Goal: Entertainment & Leisure: Consume media (video, audio)

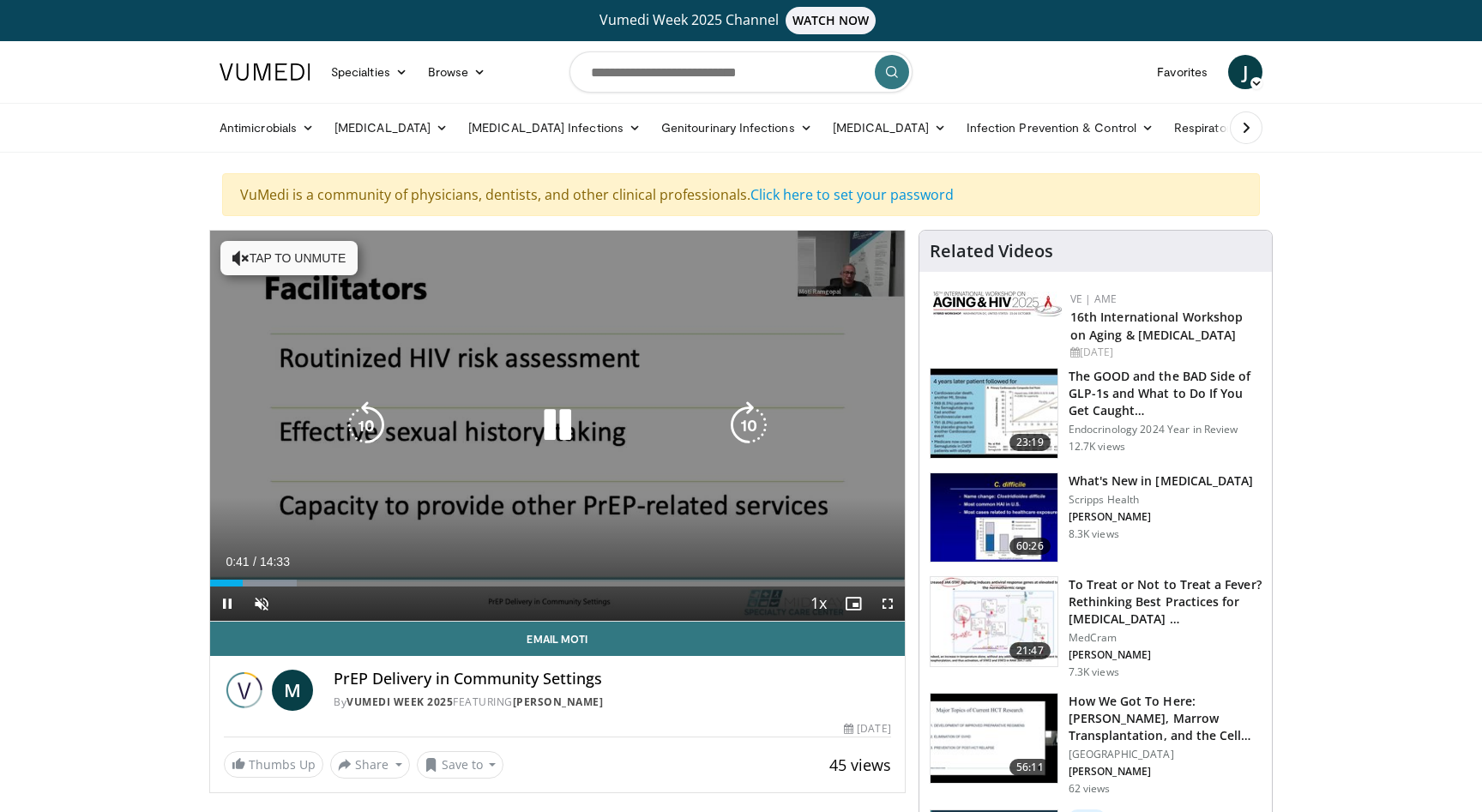
click at [295, 263] on button "Tap to unmute" at bounding box center [289, 258] width 138 height 35
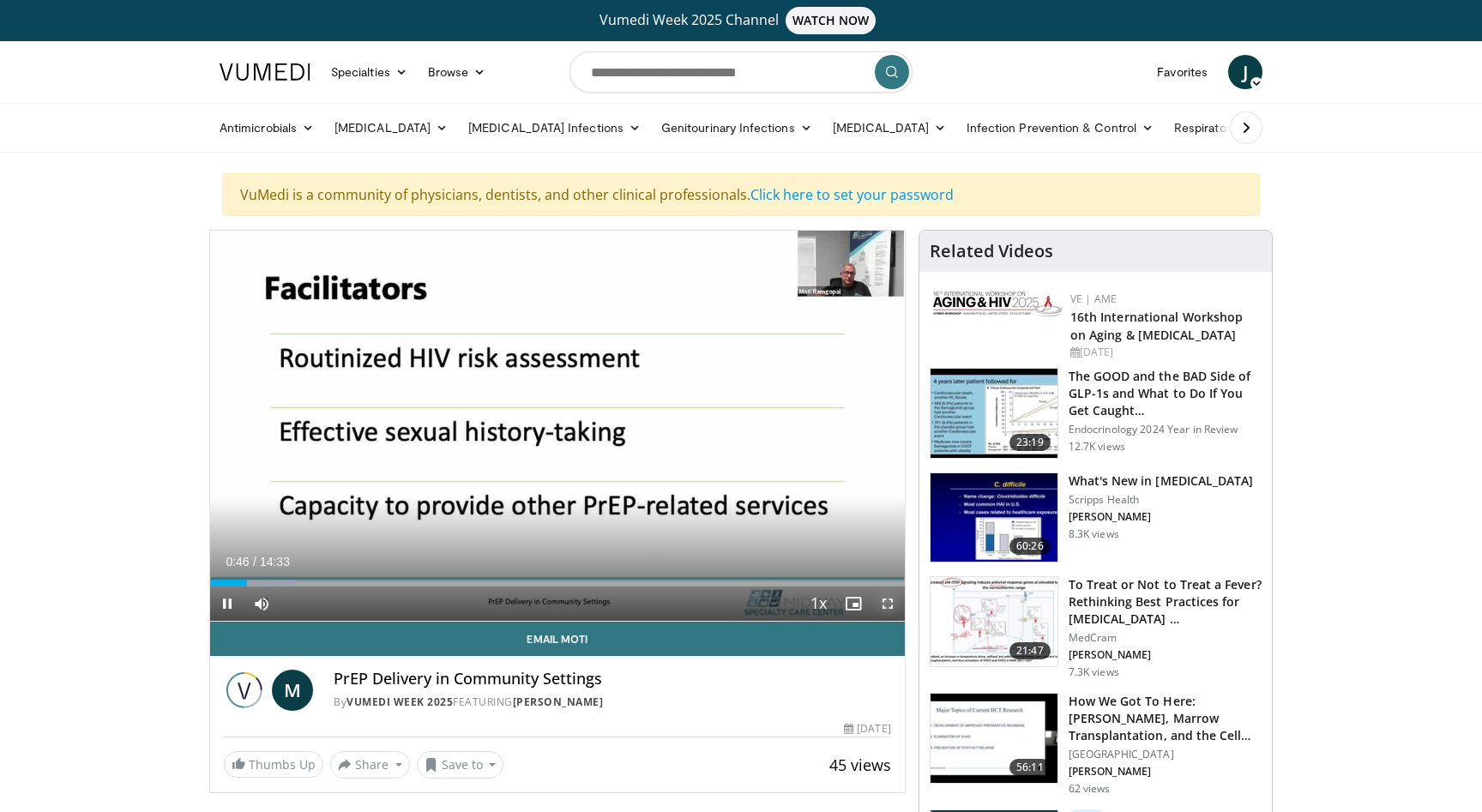
click at [894, 602] on span "Video Player" at bounding box center [888, 603] width 35 height 35
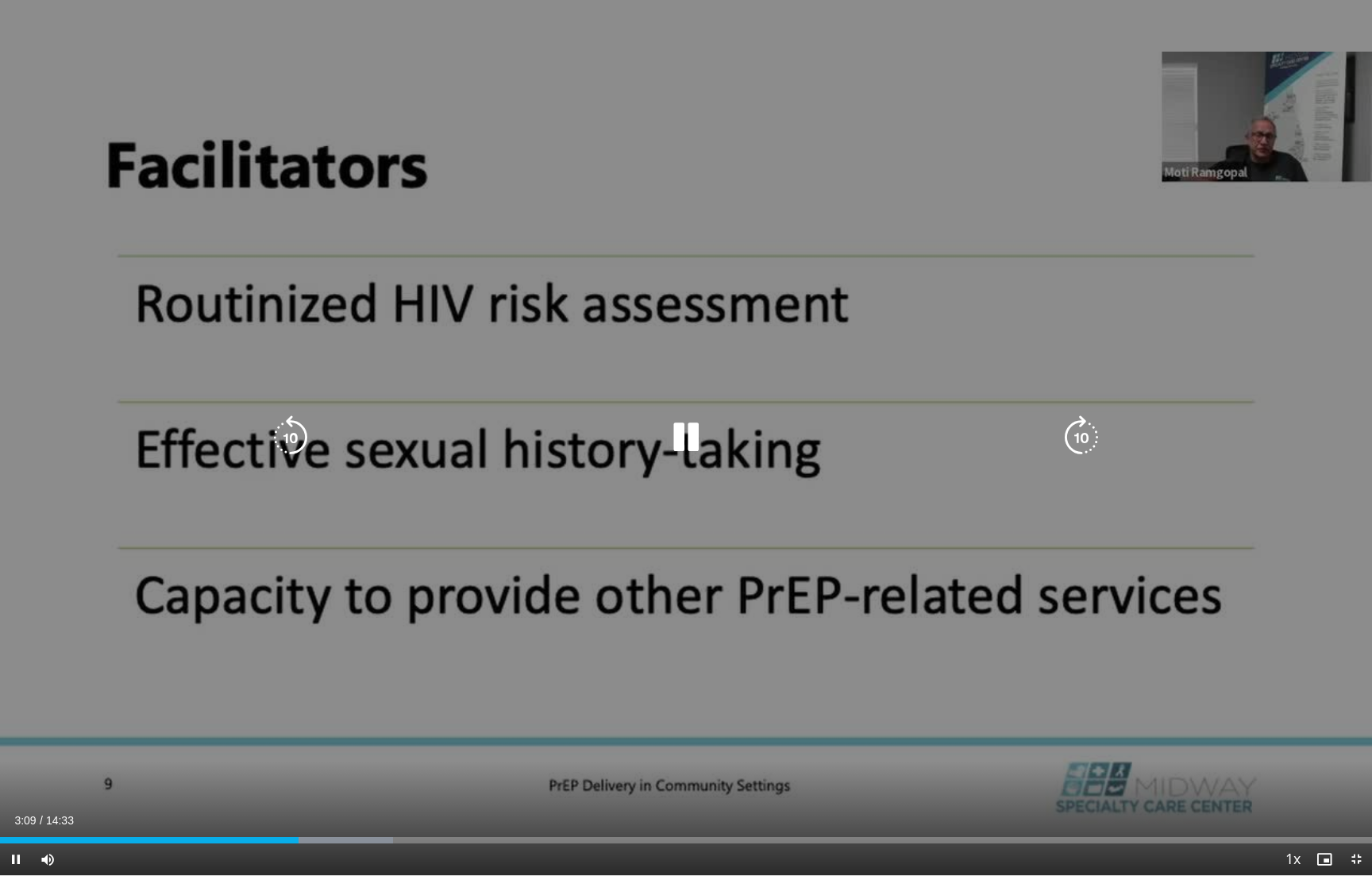
click at [1369, 549] on div "10 seconds Tap to unmute" at bounding box center [686, 438] width 1372 height 875
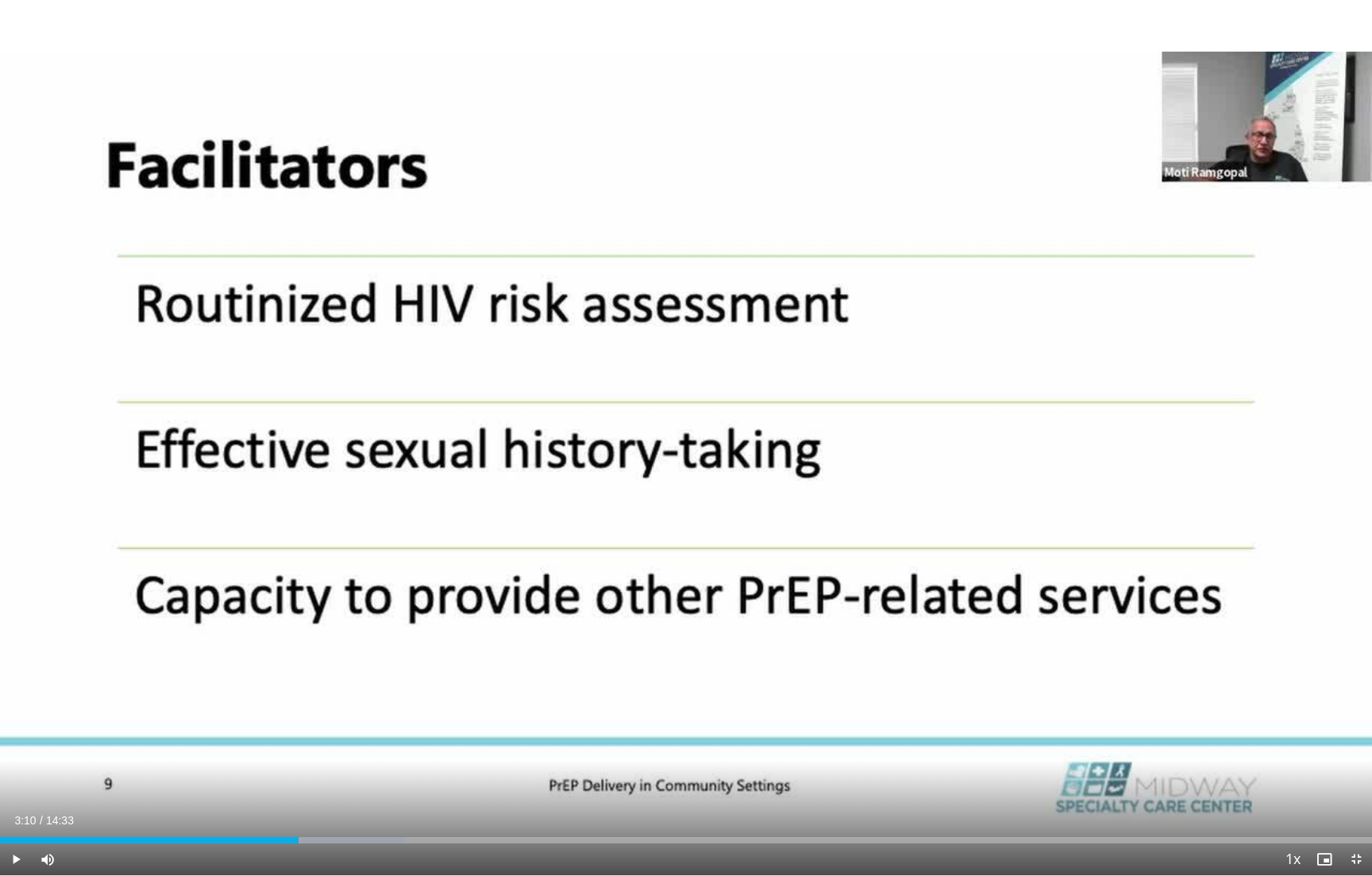
click at [1369, 549] on div "10 seconds Tap to unmute" at bounding box center [686, 438] width 1372 height 875
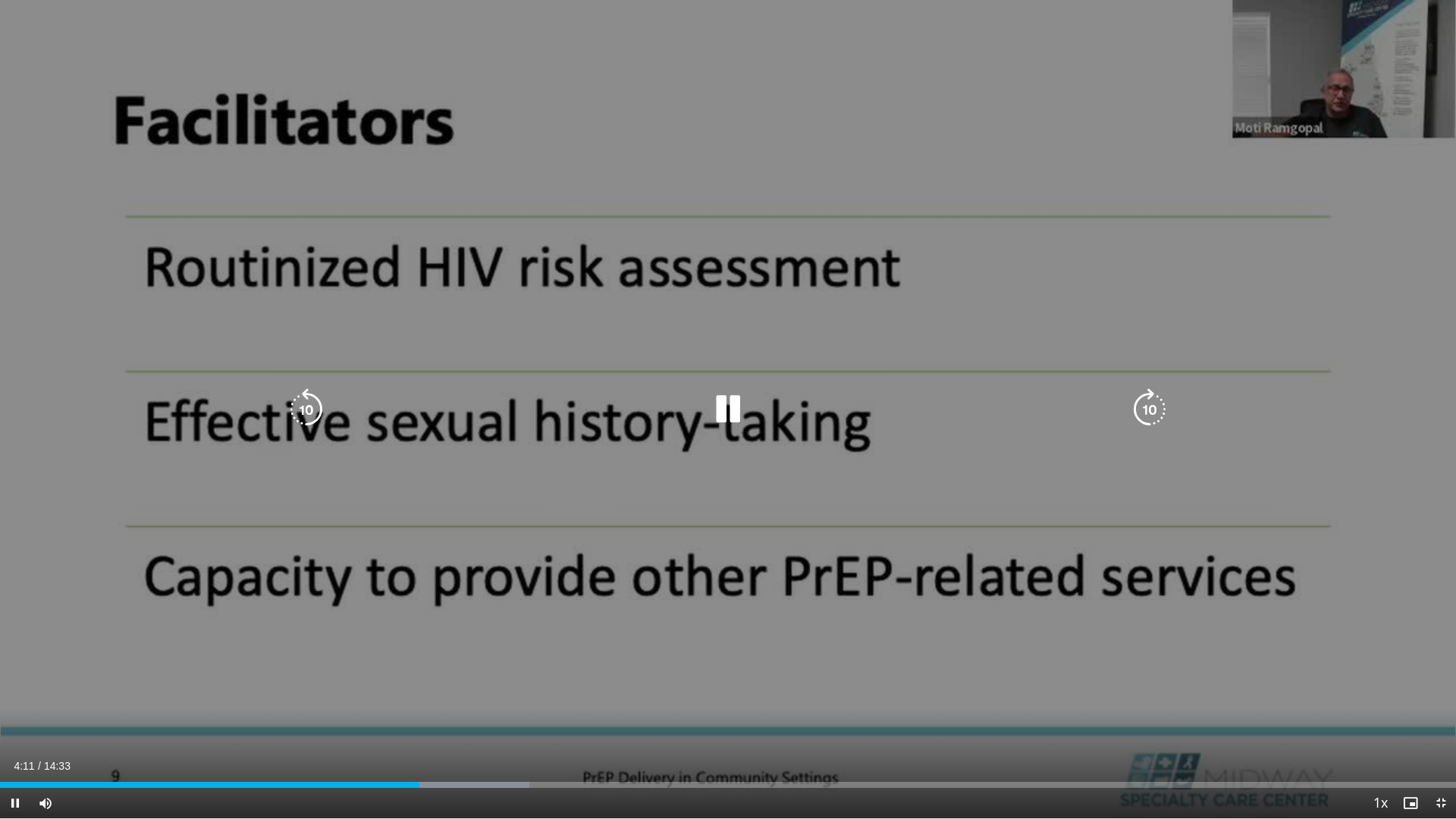
click at [1310, 506] on div "10 seconds Tap to unmute" at bounding box center [728, 409] width 1456 height 818
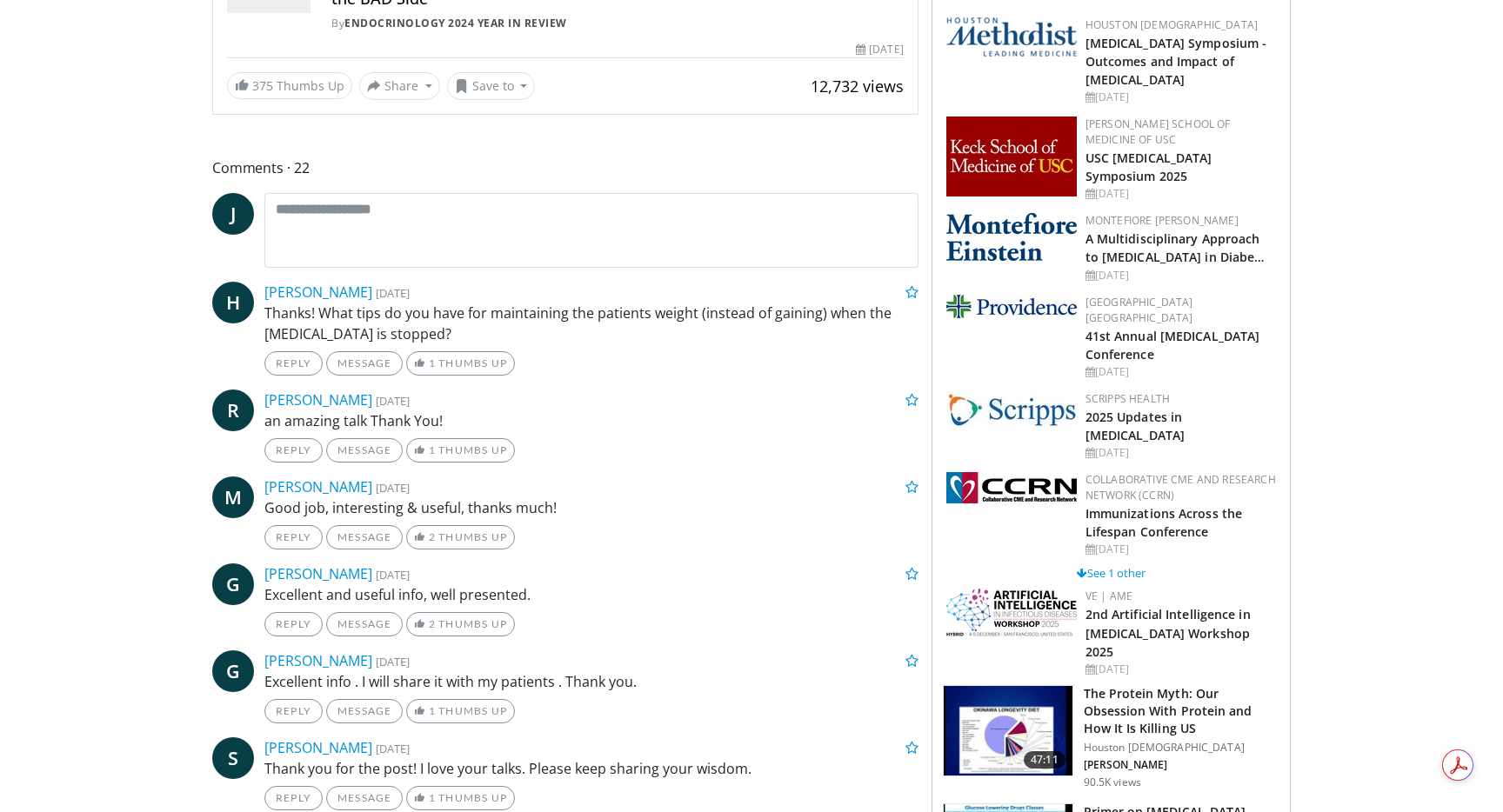
scroll to position [778, 0]
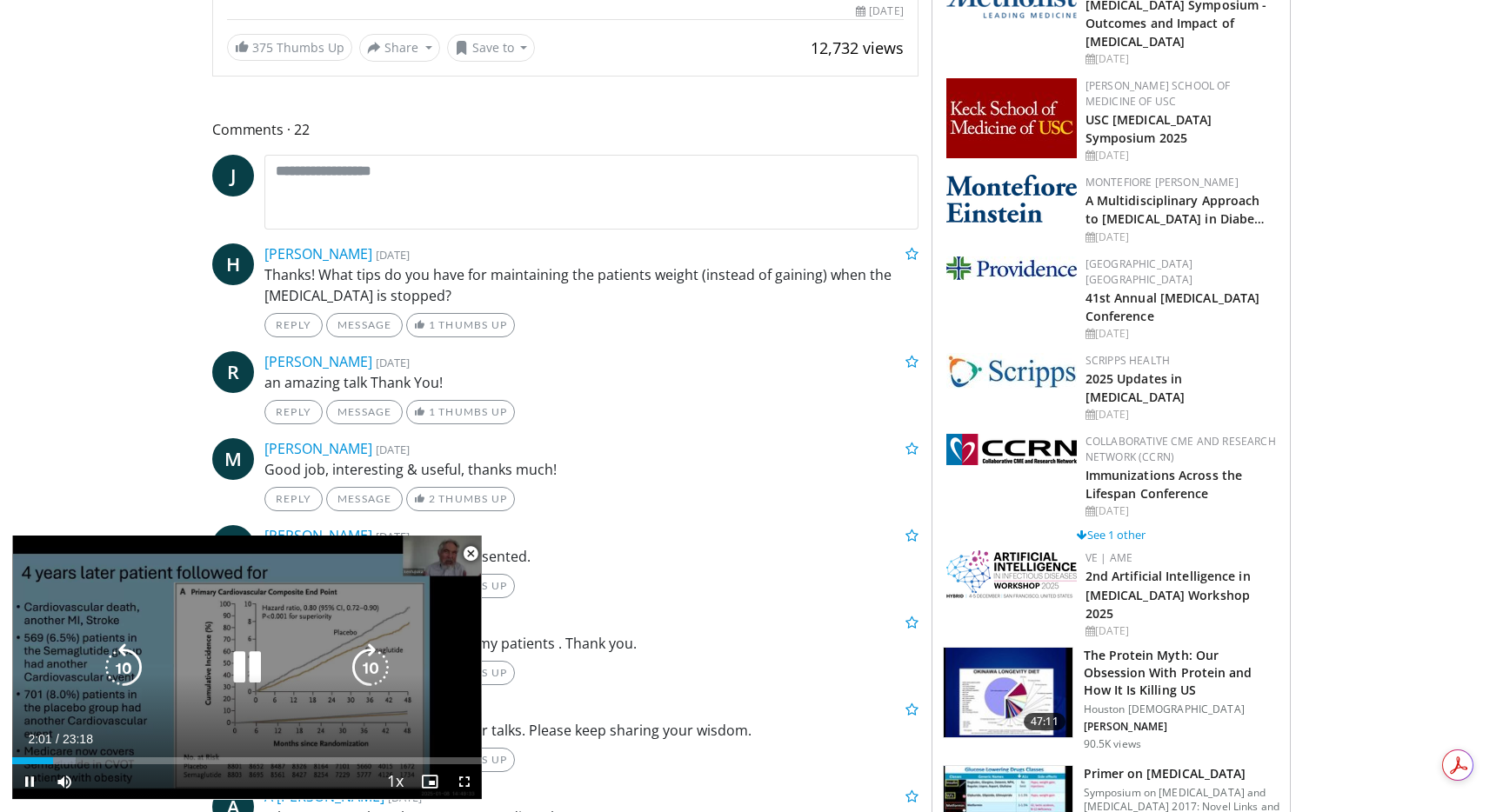
click at [335, 663] on div "Video Player" at bounding box center [247, 668] width 282 height 35
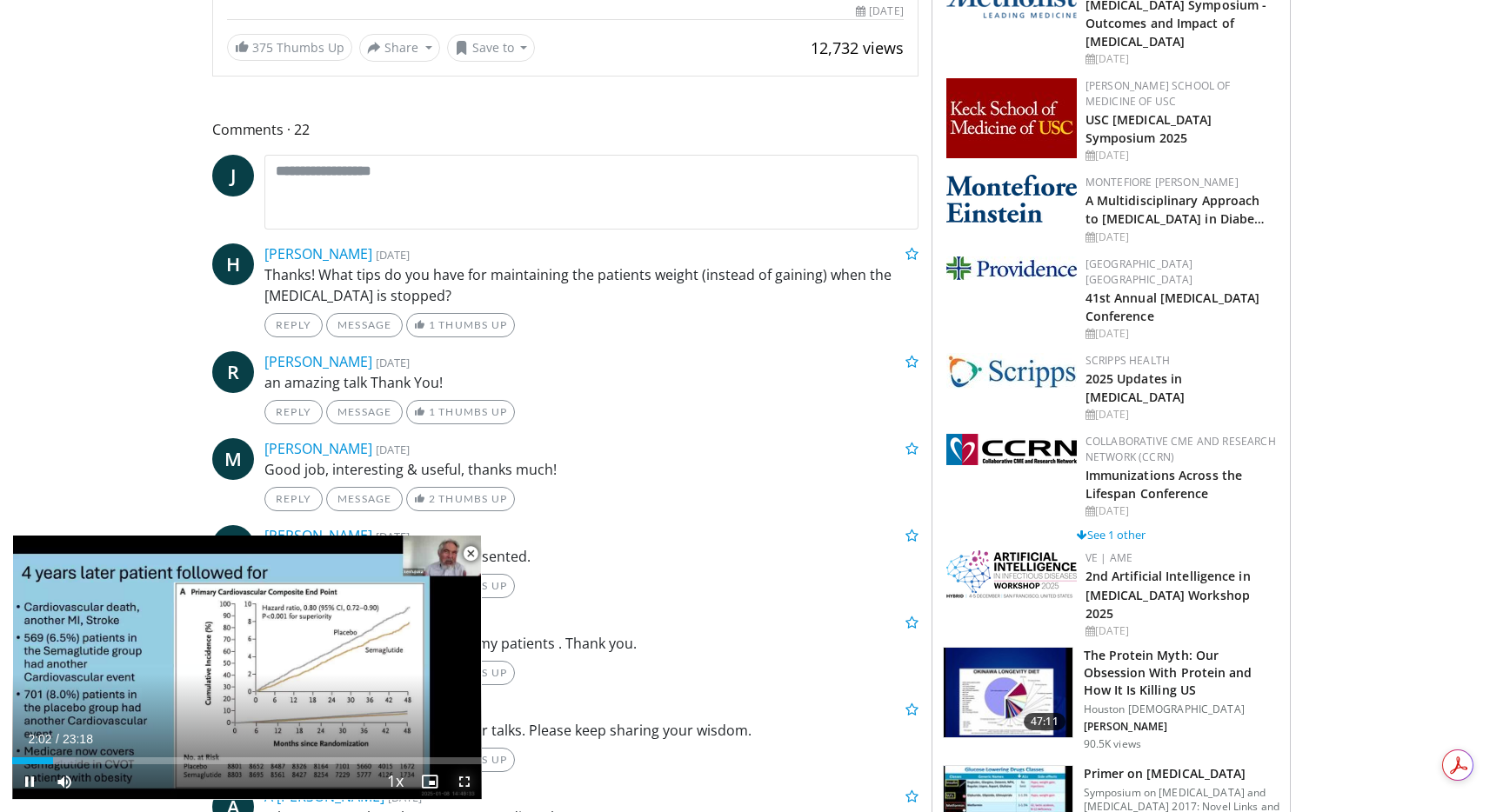
click at [466, 783] on span "Video Player" at bounding box center [464, 782] width 35 height 35
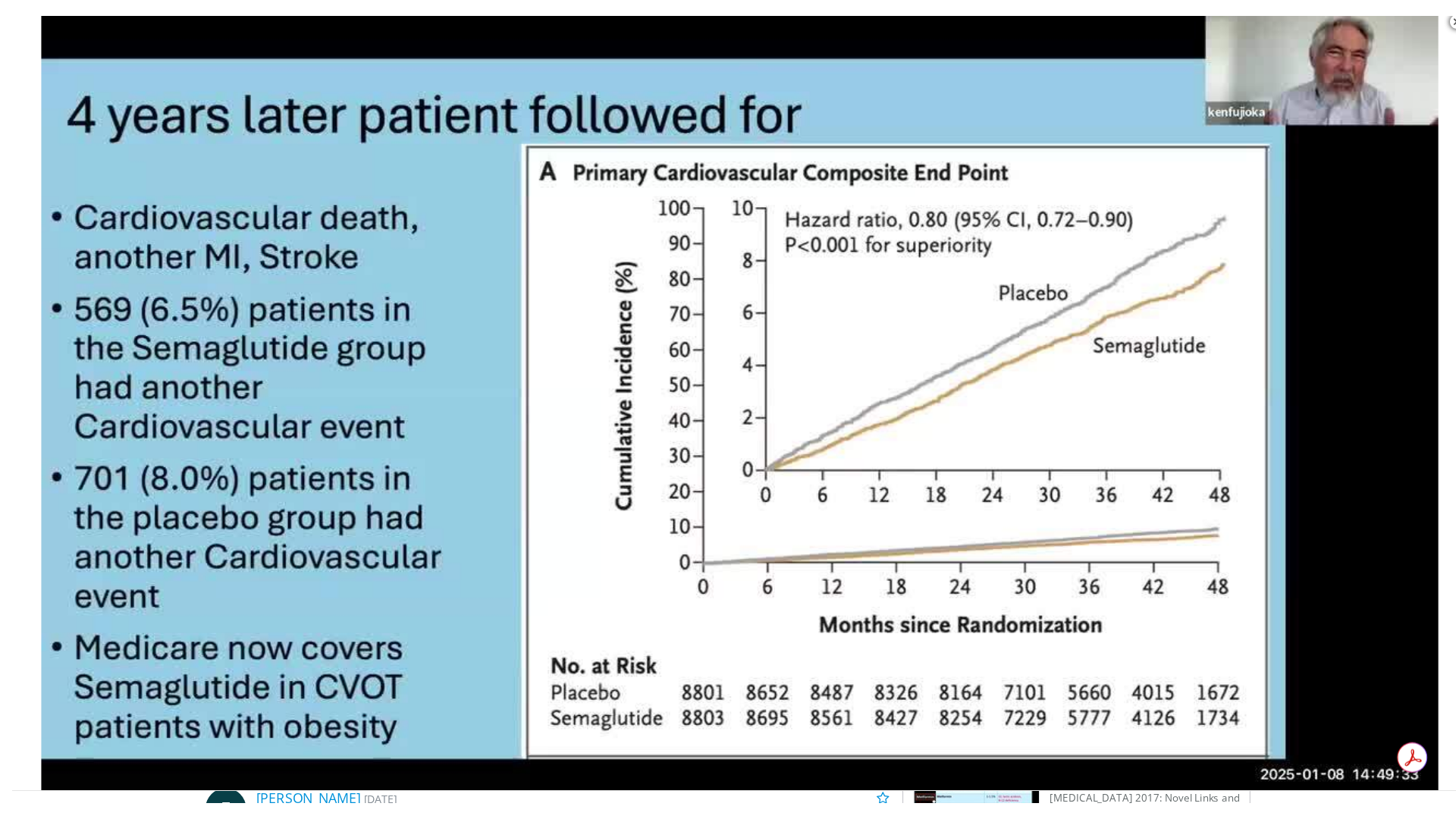
scroll to position [333, 0]
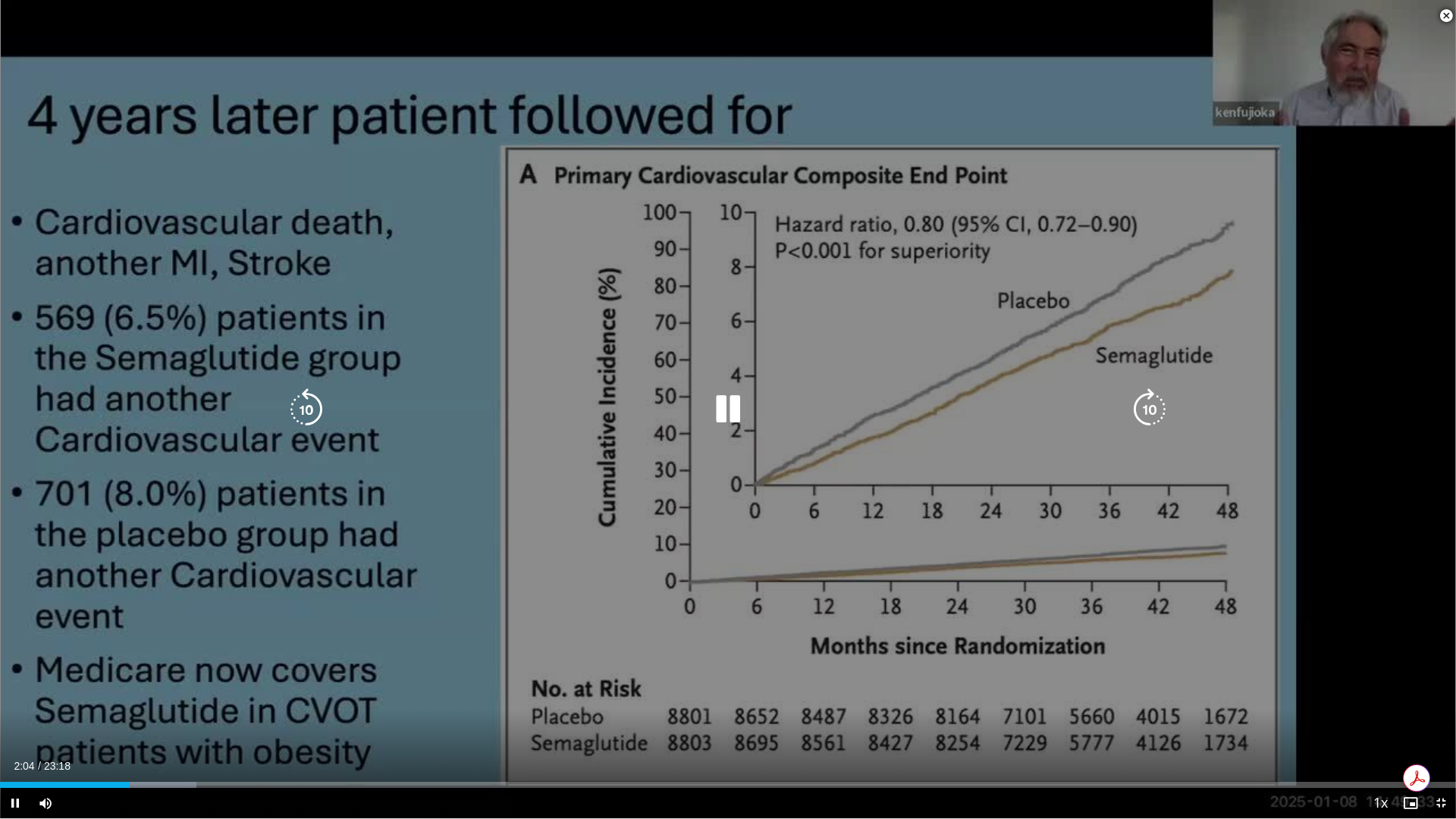
click at [301, 418] on icon "Video Player" at bounding box center [306, 409] width 42 height 42
click at [304, 410] on icon "Video Player" at bounding box center [306, 409] width 42 height 42
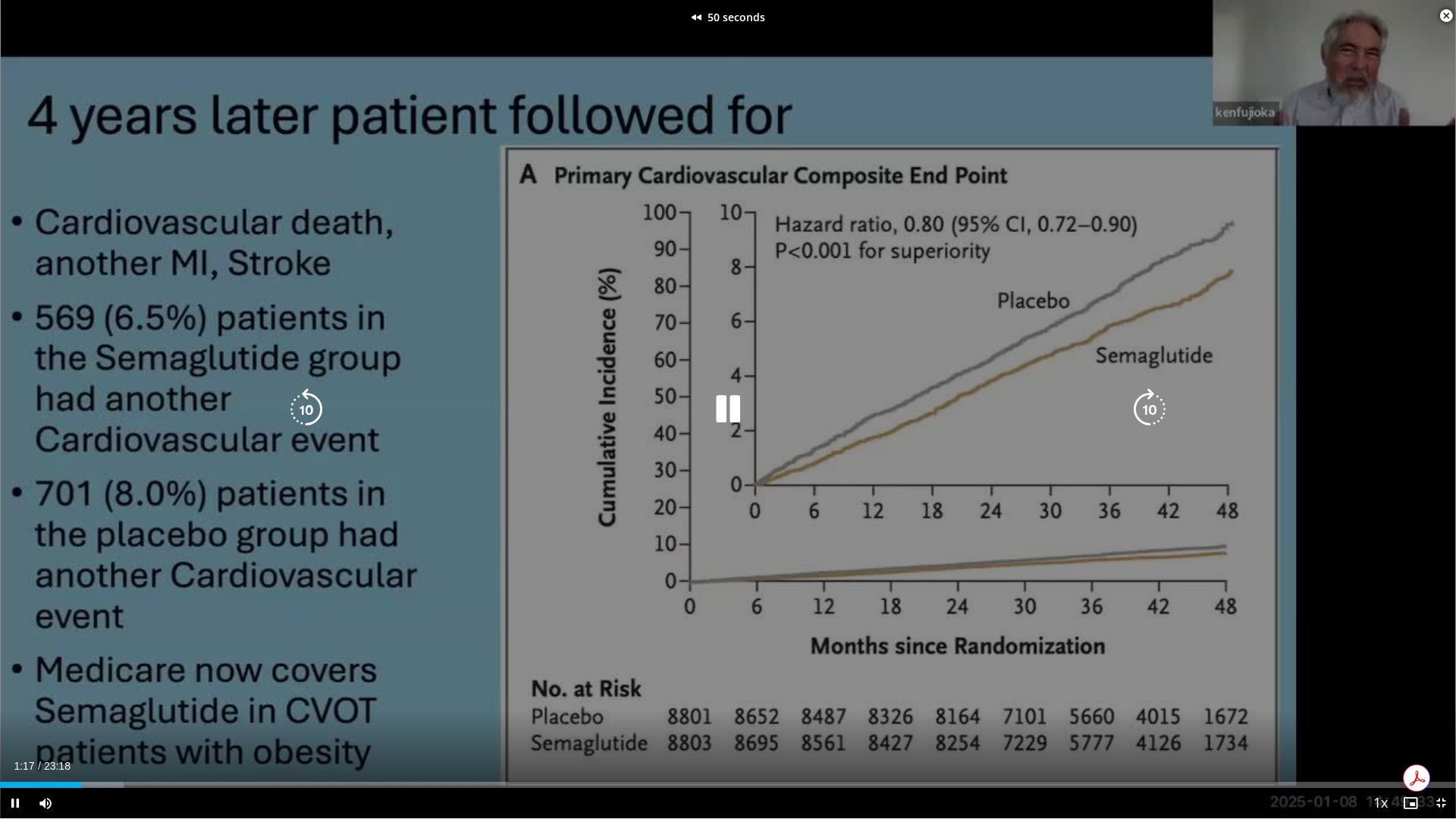
click at [304, 410] on icon "Video Player" at bounding box center [306, 409] width 42 height 42
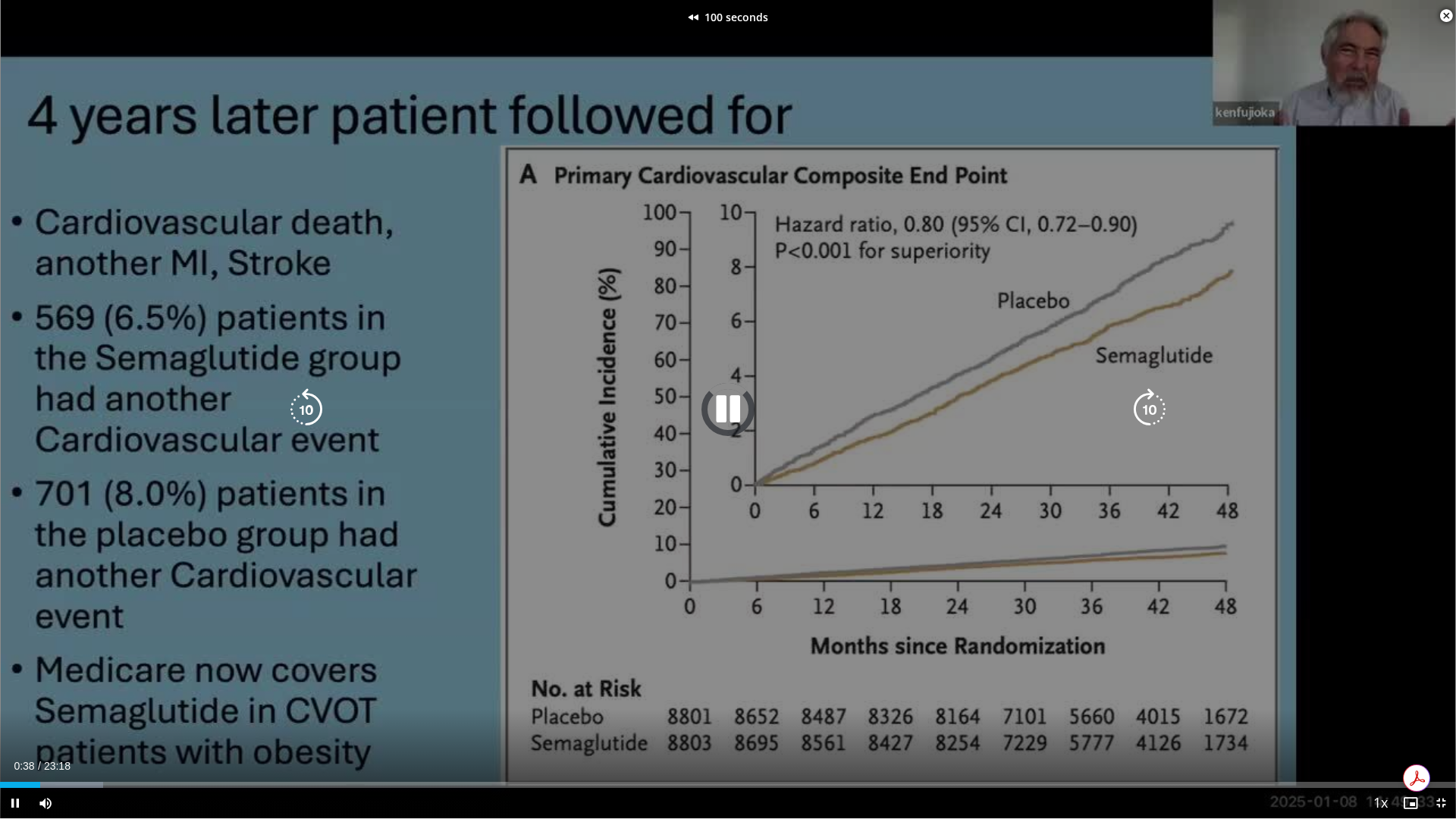
click at [304, 410] on icon "Video Player" at bounding box center [306, 409] width 42 height 42
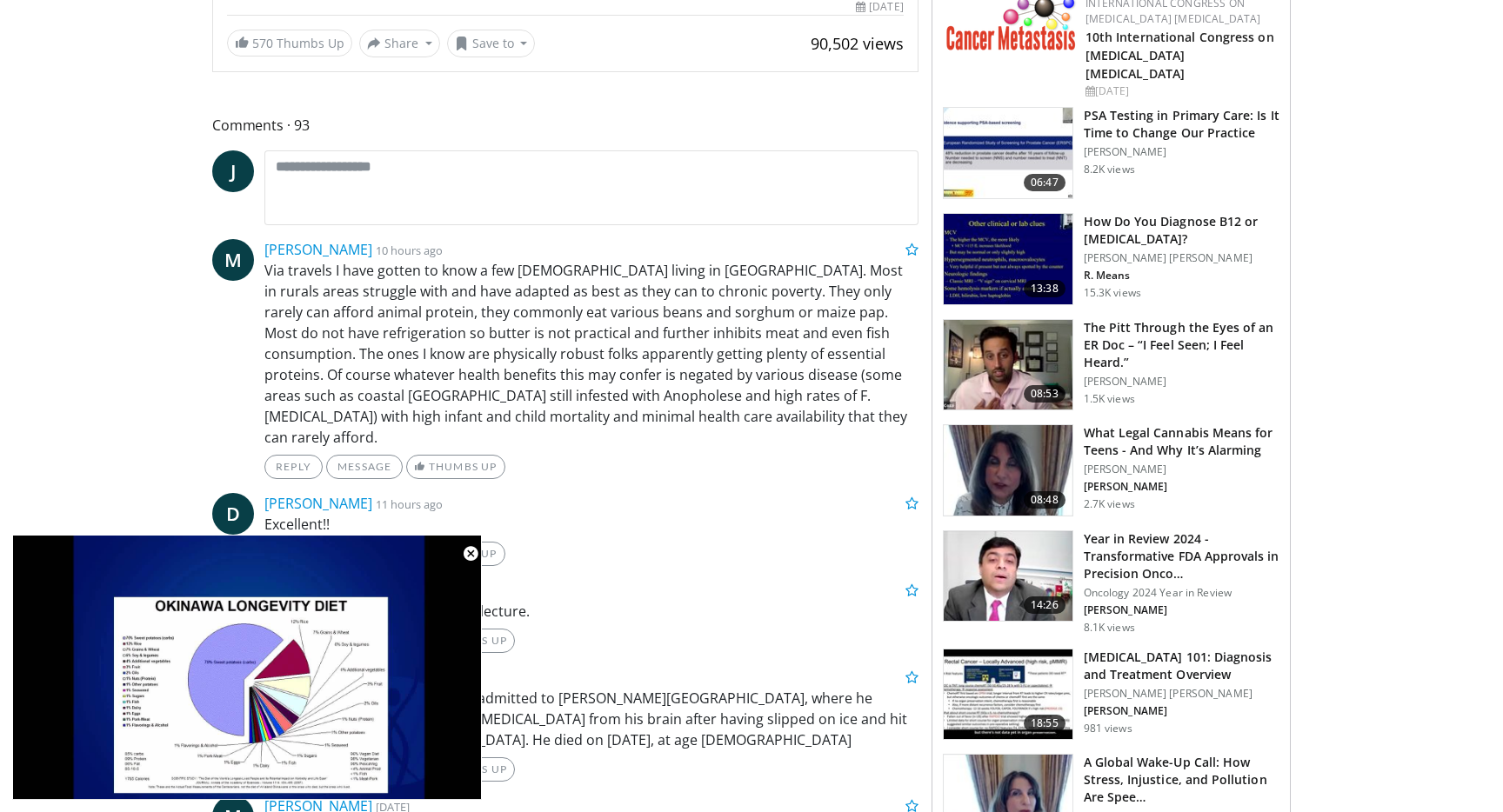
scroll to position [753, 0]
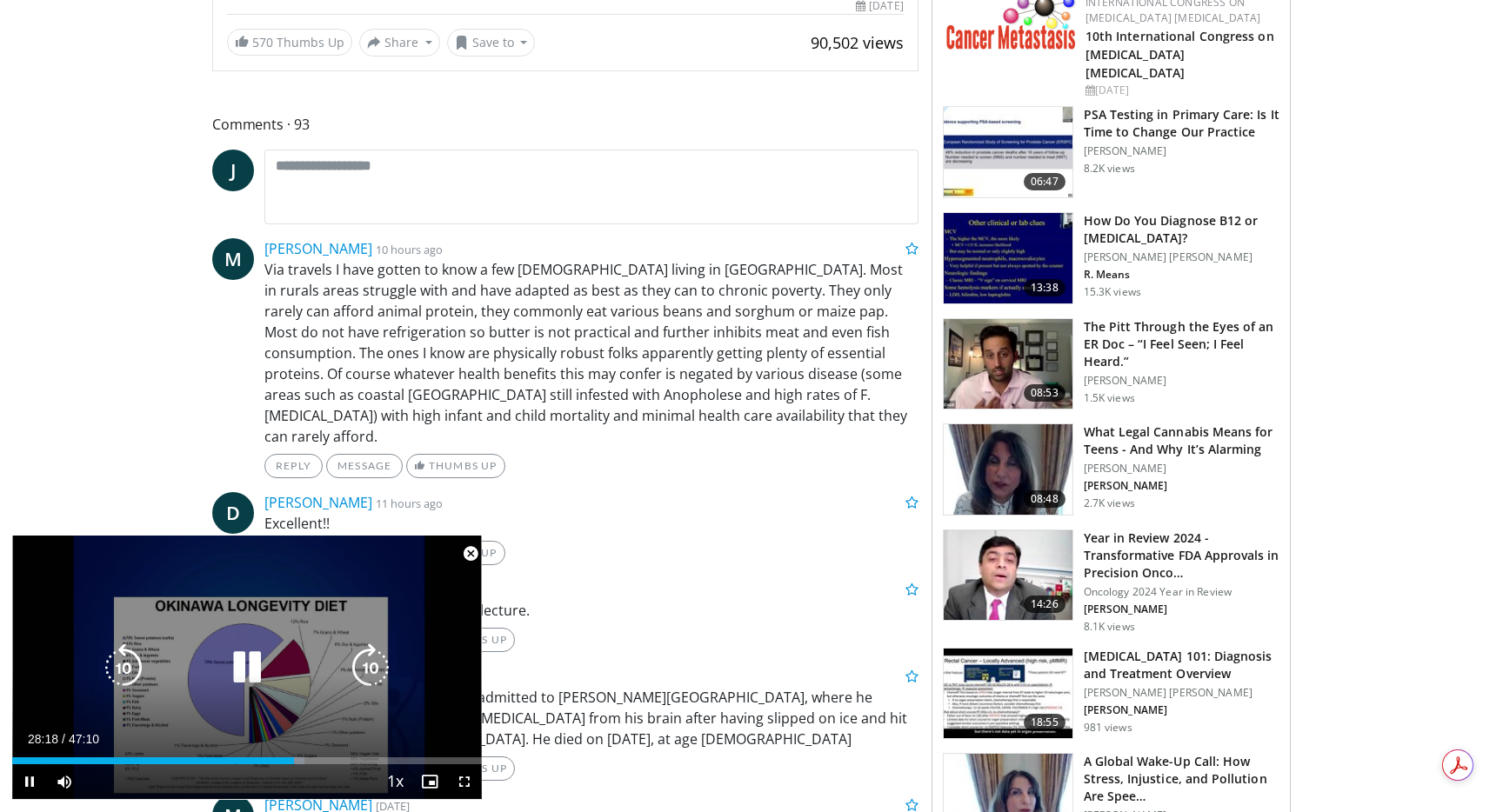
click at [392, 645] on icon "Video Player" at bounding box center [370, 667] width 48 height 48
click at [259, 661] on icon "Video Player" at bounding box center [247, 667] width 48 height 48
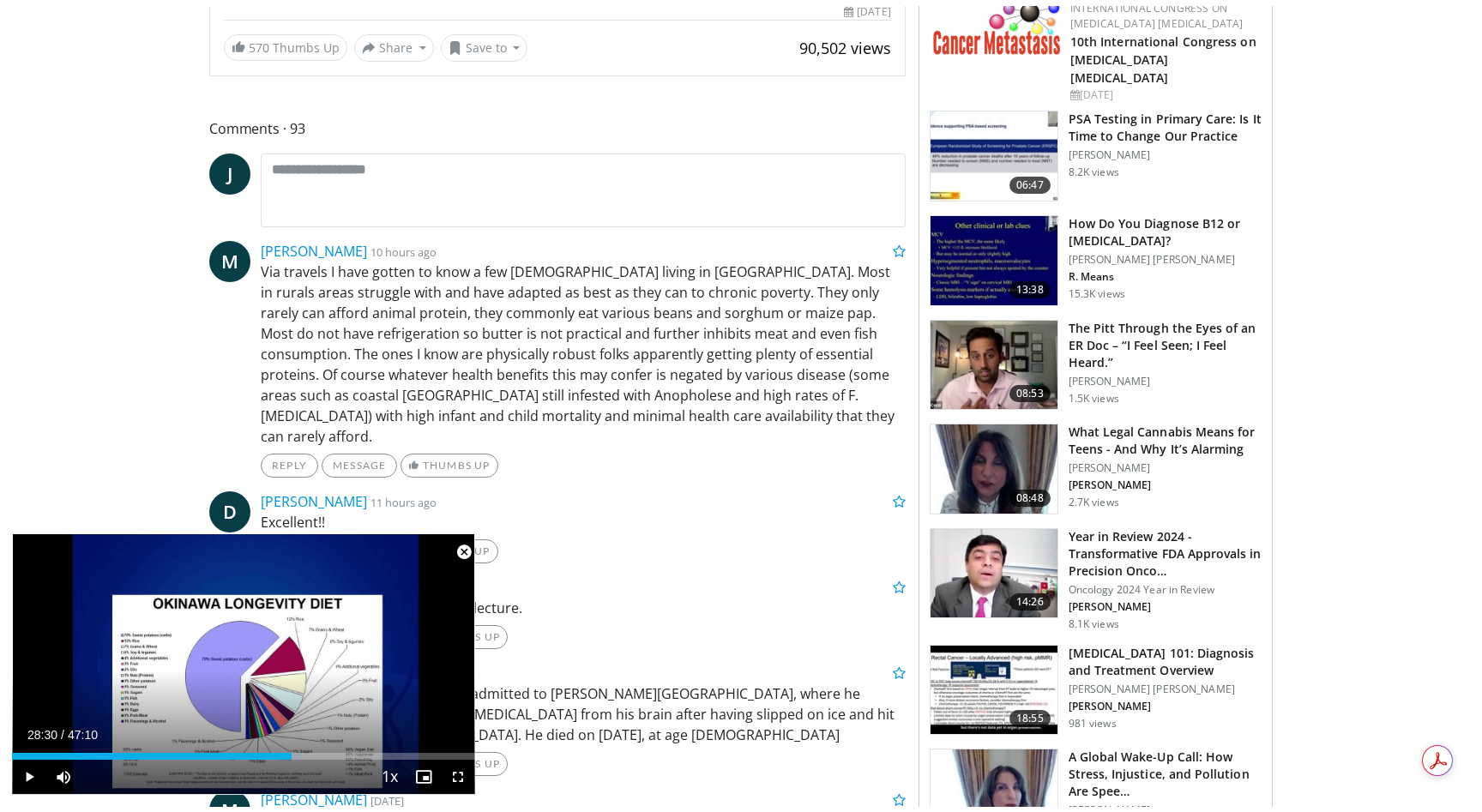
scroll to position [352, 0]
